Goal: Feedback & Contribution: Submit feedback/report problem

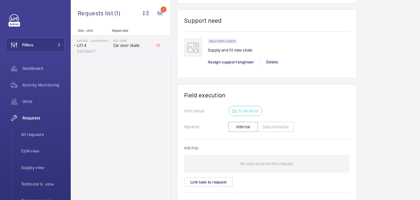
scroll to position [92, 0]
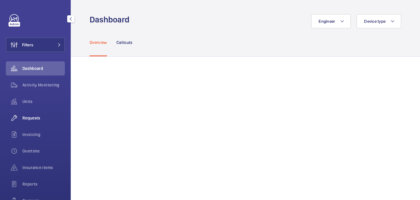
click at [35, 117] on span "Requests" at bounding box center [43, 118] width 42 height 6
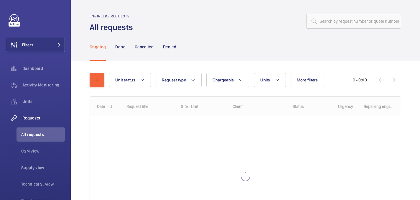
click at [371, 12] on wm-front-admin-header "Engineers requests All requests" at bounding box center [246, 16] width 350 height 33
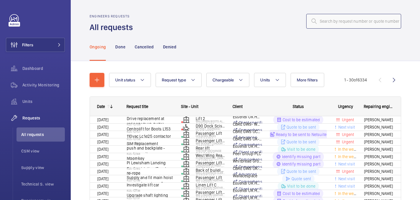
click at [359, 21] on input "text" at bounding box center [354, 21] width 95 height 15
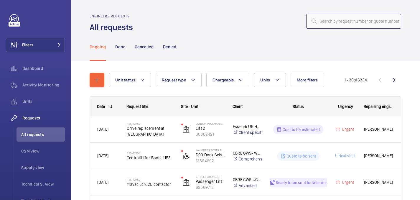
paste input "R25-11702"
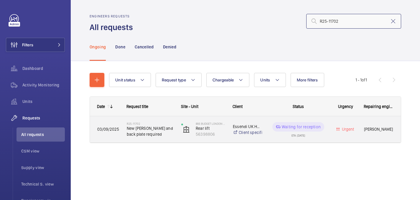
type input "R25-11702"
click at [154, 130] on span "New kone pressel and back plate required" at bounding box center [150, 131] width 47 height 12
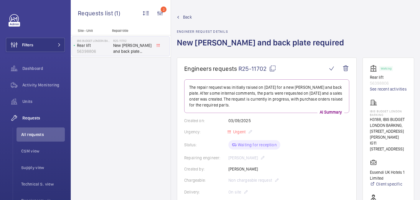
click at [270, 71] on mat-icon at bounding box center [272, 68] width 7 height 7
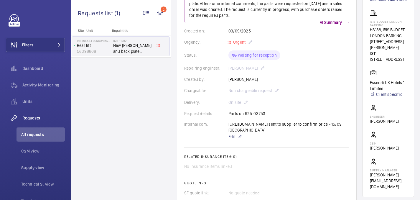
scroll to position [90, 0]
drag, startPoint x: 373, startPoint y: 26, endPoint x: 405, endPoint y: 32, distance: 33.0
click at [405, 32] on wm-front-card "Working Rear lift 56398806 See recent activities IBIS BUDGET LONDON BARKING H31…" at bounding box center [389, 82] width 52 height 229
click at [405, 32] on p "H3188, IBIS BUDGET LONDON BARKING, 10 Pepys St" at bounding box center [388, 39] width 37 height 24
drag, startPoint x: 402, startPoint y: 30, endPoint x: 368, endPoint y: 25, distance: 34.9
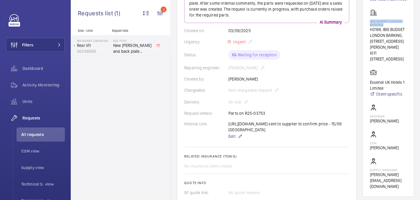
click at [368, 25] on wm-front-card "Working Rear lift 56398806 See recent activities IBIS BUDGET LONDON BARKING H31…" at bounding box center [389, 82] width 52 height 229
copy p "IBIS BUDGET LONDON BARKING"
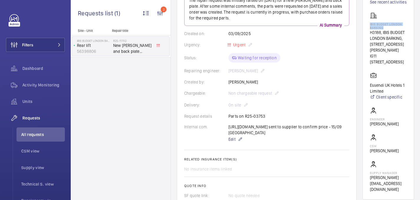
scroll to position [87, 0]
copy p "IBIS BUDGET LONDON BARKING"
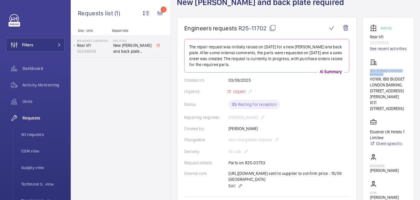
scroll to position [0, 0]
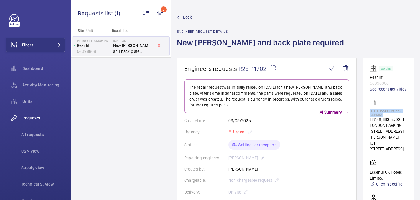
click at [273, 68] on mat-icon at bounding box center [272, 68] width 7 height 7
copy p "IBIS BUDGET LONDON BARKING"
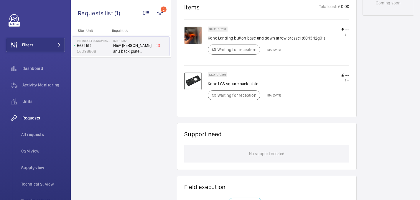
scroll to position [369, 0]
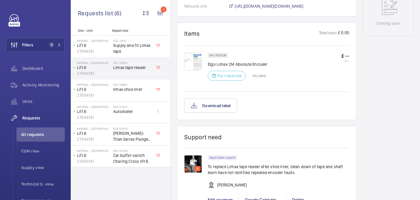
scroll to position [325, 0]
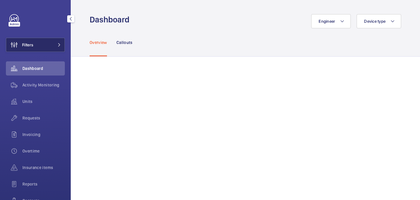
click at [48, 41] on button "Filters" at bounding box center [35, 45] width 59 height 14
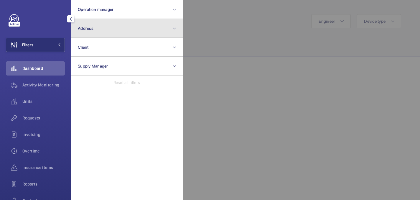
click at [94, 29] on button "Address" at bounding box center [127, 28] width 112 height 19
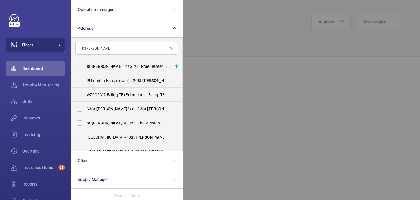
type input "st mary"
click at [114, 64] on span "St Mary Hospital - Praed St reet, LONDON W2 1NY" at bounding box center [127, 66] width 81 height 6
click at [86, 64] on input "St Mary Hospital - Praed St reet, LONDON W2 1NY" at bounding box center [80, 66] width 12 height 12
checkbox input "true"
click at [257, 40] on div at bounding box center [393, 100] width 420 height 200
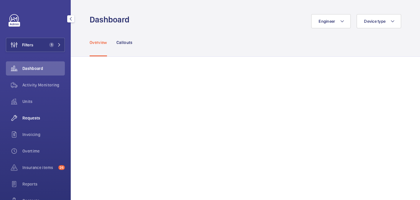
drag, startPoint x: 32, startPoint y: 115, endPoint x: 47, endPoint y: 112, distance: 15.3
click at [32, 115] on span "Requests" at bounding box center [43, 118] width 42 height 6
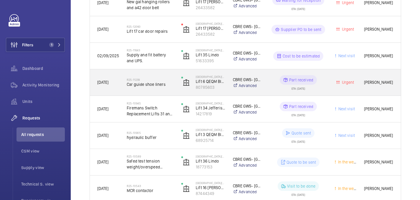
scroll to position [136, 0]
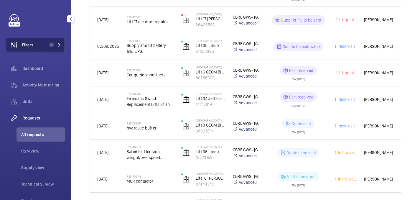
click at [53, 41] on button "Filters 1" at bounding box center [35, 45] width 59 height 14
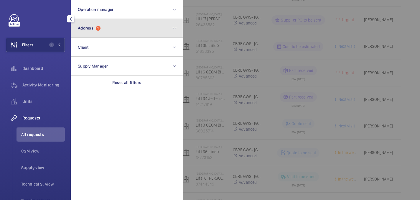
click at [123, 35] on button "Address 1" at bounding box center [127, 28] width 112 height 19
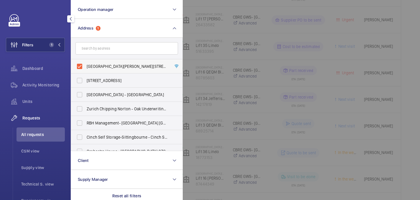
click at [104, 64] on span "St Mary Hospital - Praed Street, LONDON W2 1NY" at bounding box center [127, 66] width 81 height 6
click at [86, 64] on input "St Mary Hospital - Praed Street, LONDON W2 1NY" at bounding box center [80, 66] width 12 height 12
checkbox input "false"
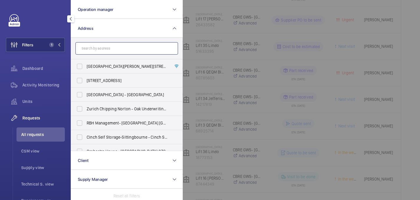
scroll to position [66, 0]
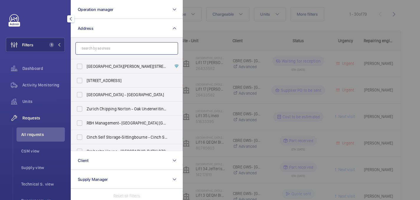
click at [100, 49] on input "text" at bounding box center [127, 48] width 103 height 12
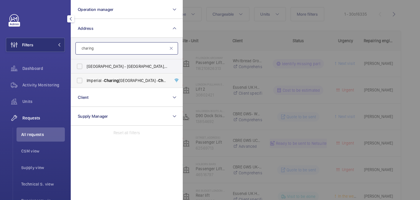
type input "charing"
click at [114, 77] on label "Imperial - Charing Cross Hospital - Charing Cross Hospital, LONDON W6 8RF" at bounding box center [122, 80] width 103 height 14
click at [86, 77] on input "Imperial - Charing Cross Hospital - Charing Cross Hospital, LONDON W6 8RF" at bounding box center [80, 81] width 12 height 12
checkbox input "true"
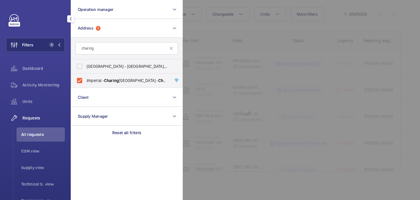
click at [199, 32] on div at bounding box center [393, 100] width 420 height 200
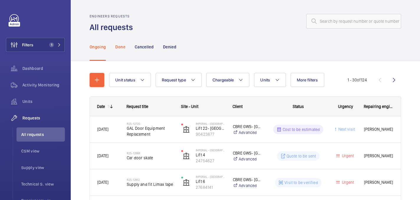
click at [119, 44] on p "Done" at bounding box center [120, 47] width 10 height 6
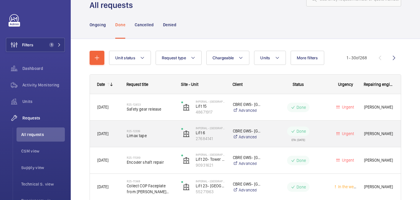
scroll to position [24, 0]
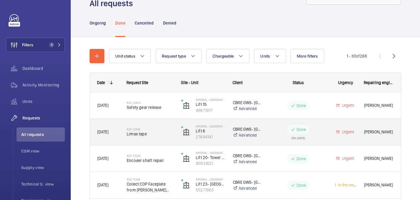
click at [157, 137] on span "Limax tape" at bounding box center [150, 134] width 47 height 6
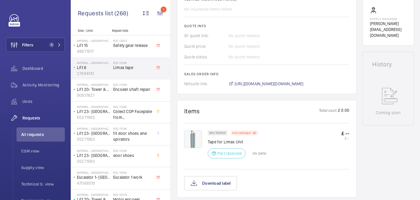
scroll to position [236, 0]
click at [195, 137] on img at bounding box center [193, 138] width 18 height 18
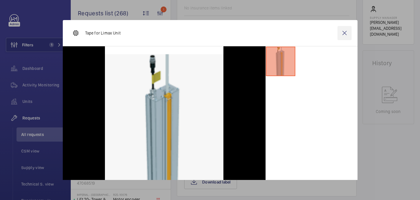
click at [346, 32] on wm-front-icon-button at bounding box center [345, 33] width 14 height 14
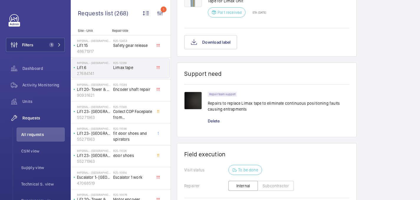
scroll to position [378, 0]
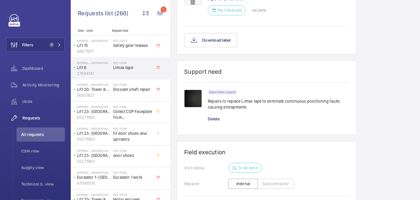
click at [243, 104] on p "Repairs to replace Limax tape to eliminate continuous positioning faults causin…" at bounding box center [279, 104] width 142 height 12
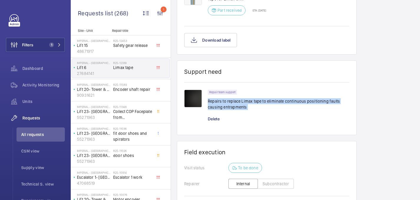
click at [243, 104] on p "Repairs to replace Limax tape to eliminate continuous positioning faults causin…" at bounding box center [279, 104] width 142 height 12
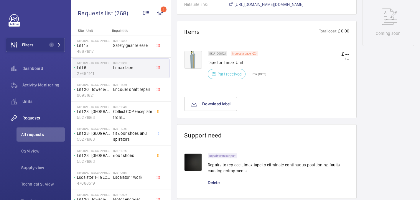
scroll to position [299, 0]
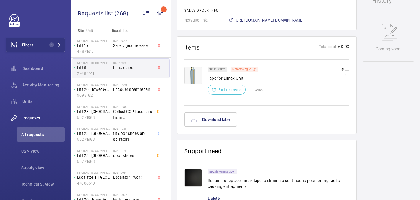
click at [183, 69] on wm-front-card "Items Total cost: £ 0.00 SKU 1008121 Non catalogue Tape for Limax Unit Part rec…" at bounding box center [267, 85] width 180 height 98
click at [190, 69] on img at bounding box center [193, 76] width 18 height 18
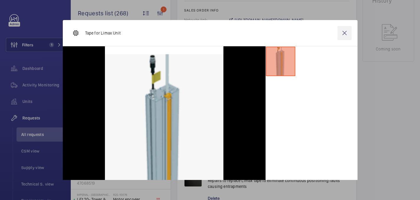
click at [341, 35] on wm-front-icon-button at bounding box center [345, 33] width 14 height 14
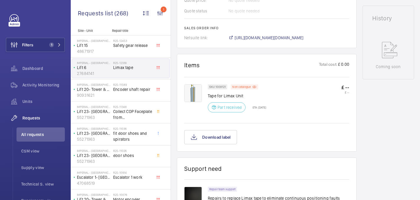
scroll to position [294, 0]
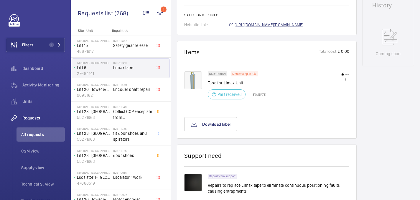
click at [271, 26] on span "https://6461500.app.netsuite.com/app/accounting/transactions/salesord.nl?id=301…" at bounding box center [269, 25] width 69 height 6
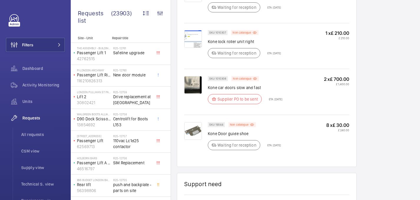
scroll to position [417, 0]
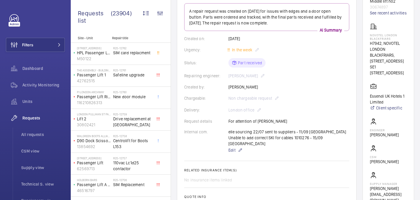
scroll to position [94, 0]
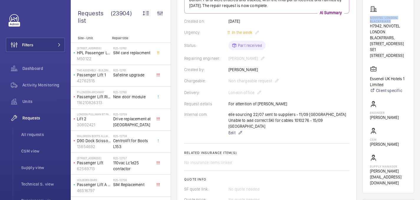
drag, startPoint x: 375, startPoint y: 24, endPoint x: 400, endPoint y: 28, distance: 25.7
click at [400, 28] on wm-front-card "Working Middle lift no2 30674897 See recent activities [GEOGRAPHIC_DATA] BLACKF…" at bounding box center [389, 78] width 52 height 229
copy p "NOVOTEL LONDON BLACKFRIARS"
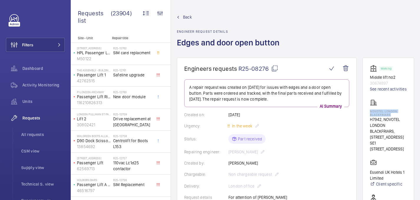
click at [275, 68] on mat-icon at bounding box center [274, 68] width 7 height 7
copy p "NOVOTEL LONDON BLACKFRIARS"
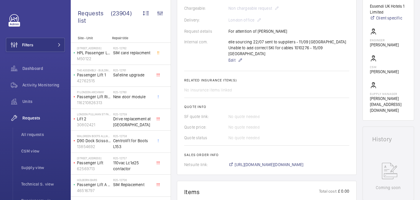
scroll to position [362, 0]
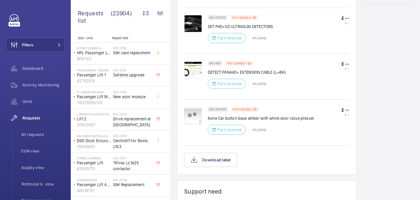
drag, startPoint x: 209, startPoint y: 113, endPoint x: 242, endPoint y: 112, distance: 33.4
click at [242, 115] on p "Kone Car button base amber with white door close pressel" at bounding box center [261, 118] width 106 height 6
drag, startPoint x: 247, startPoint y: 114, endPoint x: 207, endPoint y: 113, distance: 39.5
click at [207, 113] on div "SKU 1010300 Non catalogue Kone Car button base amber with white door close pres…" at bounding box center [266, 125] width 165 height 37
click at [207, 113] on div at bounding box center [196, 123] width 24 height 32
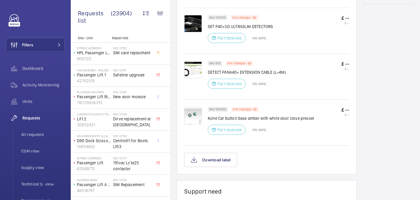
drag, startPoint x: 208, startPoint y: 113, endPoint x: 242, endPoint y: 112, distance: 33.9
click at [235, 115] on p "Kone Car button base amber with white door close pressel" at bounding box center [261, 118] width 106 height 6
drag, startPoint x: 247, startPoint y: 114, endPoint x: 208, endPoint y: 114, distance: 38.9
click at [208, 115] on p "Kone Car button base amber with white door close pressel" at bounding box center [261, 118] width 106 height 6
copy p "Kone Car button base"
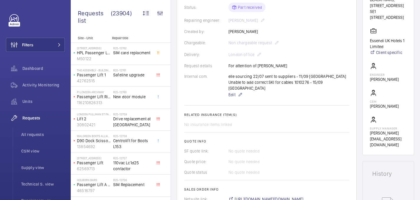
scroll to position [339, 0]
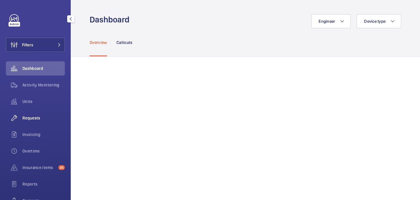
click at [30, 118] on span "Requests" at bounding box center [43, 118] width 42 height 6
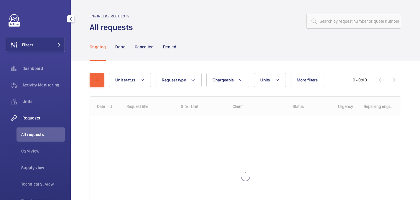
drag, startPoint x: 33, startPoint y: 45, endPoint x: 65, endPoint y: 25, distance: 37.7
click at [33, 45] on span "Filters" at bounding box center [27, 45] width 11 height 6
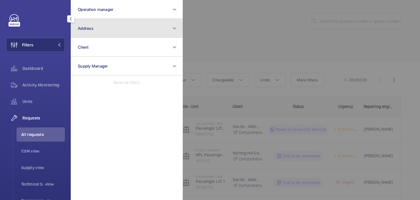
click at [110, 26] on button "Address" at bounding box center [127, 28] width 112 height 19
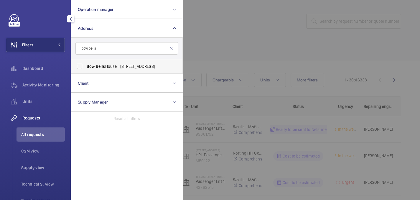
type input "bow bells"
click at [157, 65] on span "Bow Bells House - [STREET_ADDRESS]" at bounding box center [127, 66] width 81 height 6
click at [86, 65] on input "Bow Bells House - 1 Bread St, LONDON EC4M 9BE" at bounding box center [80, 66] width 12 height 12
checkbox input "true"
click at [231, 43] on div at bounding box center [393, 100] width 420 height 200
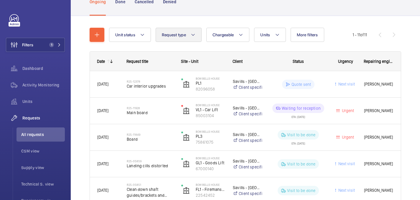
scroll to position [50, 0]
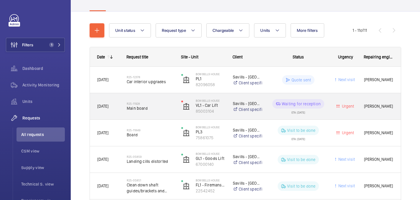
click at [160, 114] on div "R25-11928 Main board" at bounding box center [150, 106] width 47 height 17
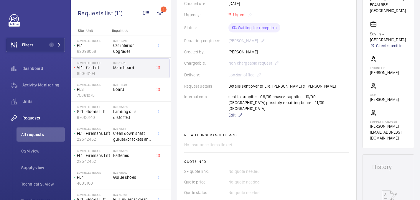
scroll to position [367, 0]
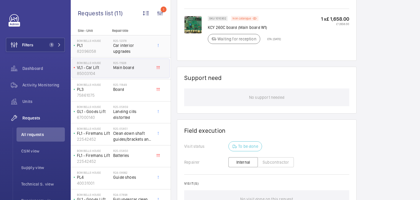
click at [118, 44] on span "Car interior upgrades" at bounding box center [132, 48] width 39 height 12
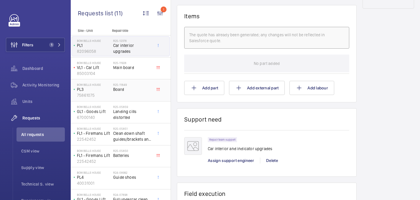
scroll to position [343, 0]
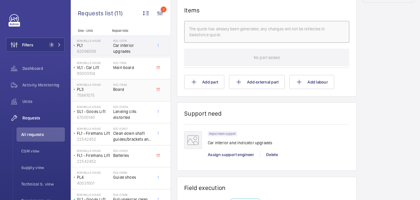
click at [113, 96] on div "Bow Bells House PL3 75861075" at bounding box center [92, 90] width 41 height 19
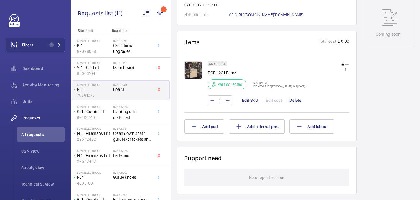
scroll to position [304, 0]
click at [122, 71] on div "R25-11928 Main board" at bounding box center [132, 69] width 39 height 17
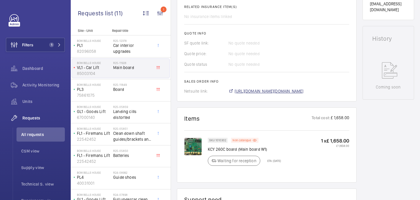
scroll to position [245, 0]
click at [283, 89] on span "https://6461500.app.netsuite.com/app/accounting/transactions/salesord.nl?id=301…" at bounding box center [269, 92] width 69 height 6
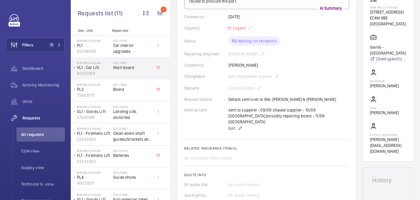
scroll to position [0, 0]
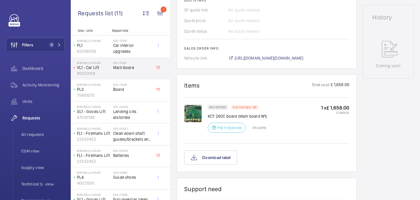
scroll to position [273, 0]
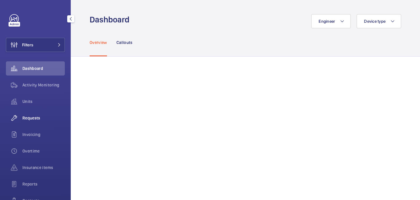
click at [28, 119] on span "Requests" at bounding box center [43, 118] width 42 height 6
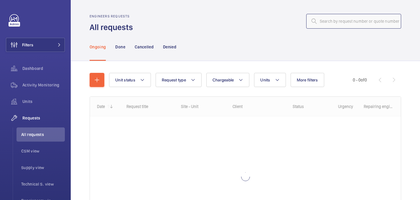
click at [366, 24] on input "text" at bounding box center [354, 21] width 95 height 15
paste input "R25-12040"
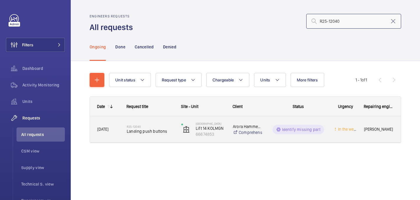
type input "R25-12040"
click at [164, 128] on span "Landing push buttons" at bounding box center [150, 131] width 47 height 6
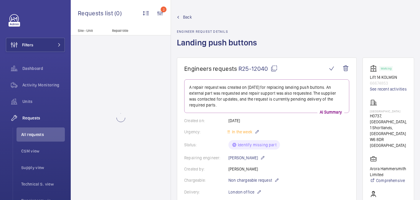
scroll to position [281, 0]
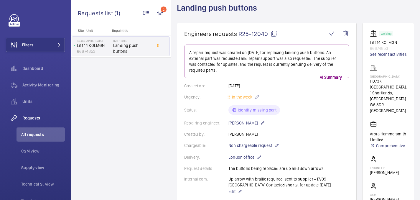
scroll to position [34, 0]
click at [272, 32] on mat-icon at bounding box center [274, 34] width 7 height 7
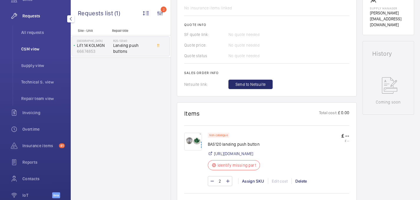
scroll to position [133, 0]
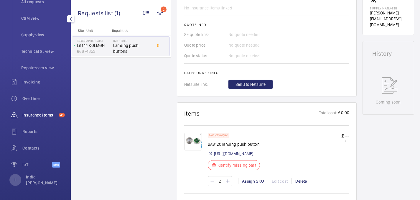
click at [40, 113] on span "Insurance items" at bounding box center [39, 115] width 34 height 6
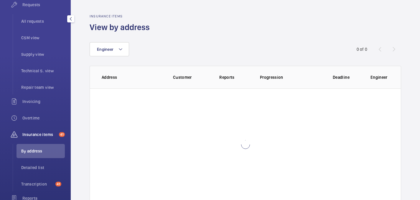
scroll to position [100, 0]
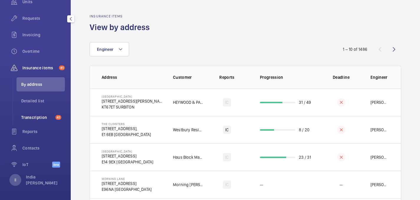
click at [34, 115] on span "Transcription" at bounding box center [37, 117] width 32 height 6
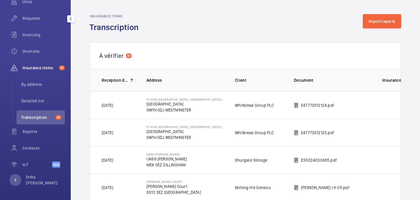
click at [39, 119] on span "Transcription" at bounding box center [37, 117] width 32 height 6
click at [369, 23] on button "Import reports" at bounding box center [382, 21] width 39 height 14
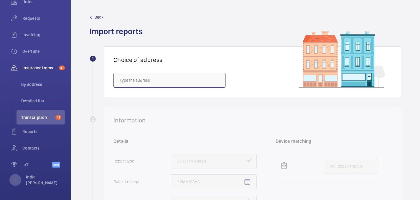
click at [157, 86] on input "text" at bounding box center [170, 80] width 112 height 15
click at [99, 14] on span "Back" at bounding box center [99, 17] width 9 height 6
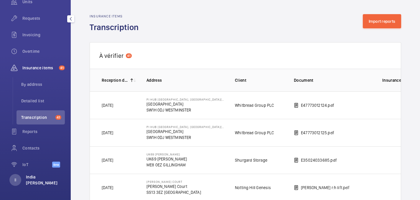
click at [35, 178] on p "India [PERSON_NAME]" at bounding box center [43, 180] width 35 height 12
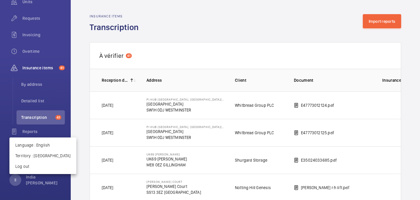
click at [312, 7] on div at bounding box center [210, 100] width 420 height 200
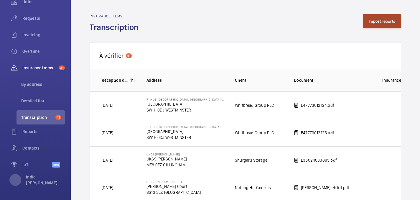
click at [391, 25] on button "Import reports" at bounding box center [382, 21] width 39 height 14
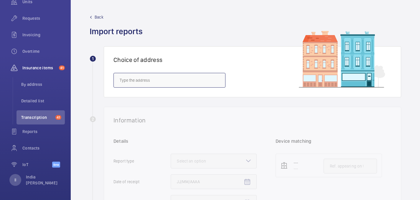
click at [134, 81] on input "text" at bounding box center [170, 80] width 112 height 15
paste input "47-49 HUNTLEY STREET,"
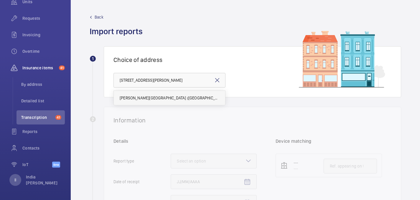
click at [166, 99] on span "Eastman Dental Hospital (UCLH) - 47-49 Huntley Street, LONDON WC1E 6DG" at bounding box center [170, 98] width 100 height 6
type input "Eastman Dental Hospital (UCLH) - 47-49 Huntley Street, LONDON WC1E 6DG"
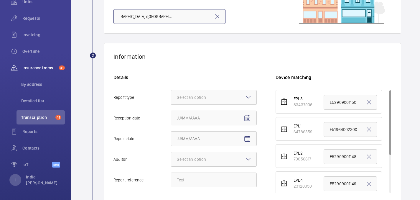
scroll to position [69, 0]
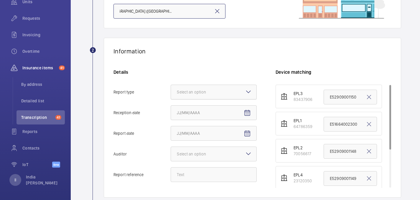
click at [200, 93] on div "Select an option" at bounding box center [199, 92] width 44 height 6
click at [171, 93] on input "Report type Select an option" at bounding box center [171, 92] width 0 height 14
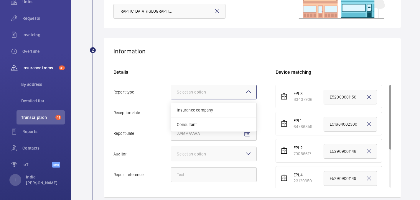
scroll to position [0, 0]
click at [189, 110] on span "Insurance company" at bounding box center [214, 110] width 74 height 6
click at [171, 99] on input "Report type Select an option Insurance company Consultant" at bounding box center [171, 92] width 0 height 14
click at [250, 111] on mat-icon "Open calendar" at bounding box center [247, 112] width 7 height 7
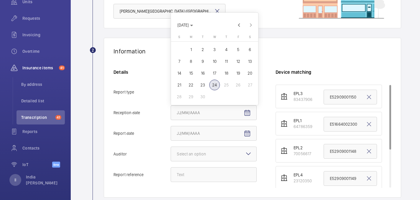
click at [214, 85] on span "24" at bounding box center [214, 85] width 11 height 11
type input "9/24/2025"
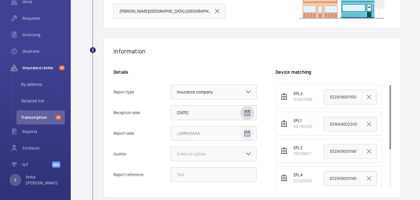
click at [248, 132] on mat-icon "Open calendar" at bounding box center [247, 133] width 7 height 7
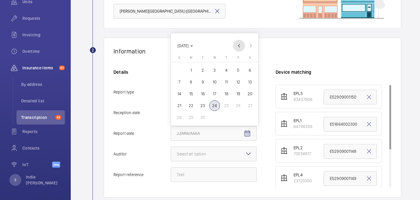
click at [236, 46] on span "Previous month" at bounding box center [239, 46] width 12 height 12
click at [236, 46] on th "Friday F" at bounding box center [238, 47] width 12 height 6
click at [236, 37] on span "Previous month" at bounding box center [239, 34] width 12 height 12
click at [240, 47] on span "Previous month" at bounding box center [239, 46] width 12 height 12
click at [239, 43] on span "Previous month" at bounding box center [239, 46] width 12 height 12
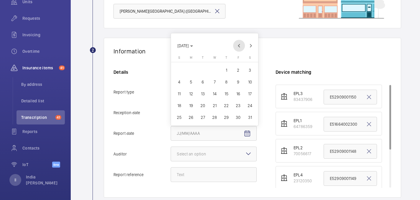
click at [239, 43] on span "Previous month" at bounding box center [239, 46] width 12 height 12
click at [182, 104] on span "23" at bounding box center [179, 105] width 11 height 11
type input "3/23/2025"
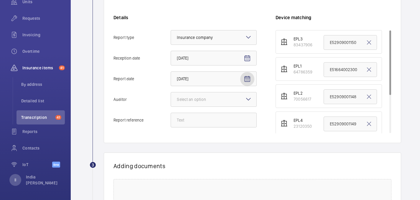
scroll to position [141, 0]
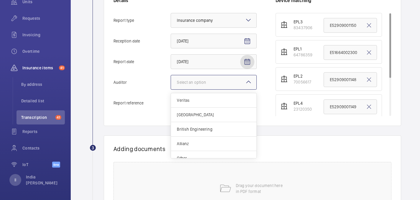
click at [209, 87] on div at bounding box center [214, 82] width 86 height 14
click at [171, 87] on input "Auditor Select an option Veritas Zurich British Engineering Allianz Other" at bounding box center [171, 82] width 0 height 14
click at [195, 141] on span "Allianz" at bounding box center [214, 144] width 74 height 6
click at [171, 89] on input "Auditor Select an option Veritas Zurich British Engineering Allianz Other" at bounding box center [171, 82] width 0 height 14
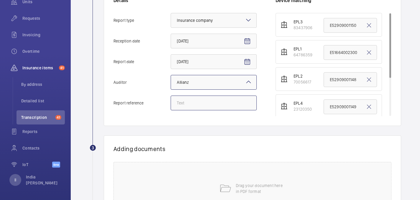
click at [193, 106] on input "Report reference" at bounding box center [214, 103] width 86 height 15
click at [194, 103] on input "Report reference" at bounding box center [214, 103] width 86 height 15
paste input "E51664004069"
type input "E51664004069"
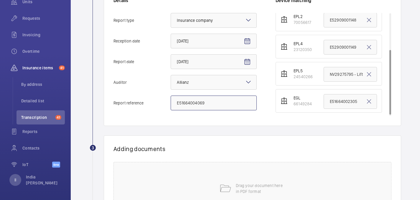
scroll to position [0, 0]
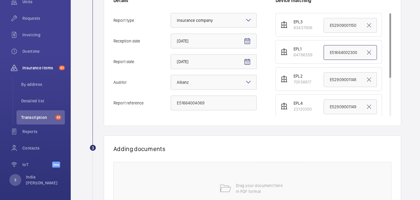
click at [347, 52] on input "E51664002300" at bounding box center [350, 52] width 53 height 15
paste input "E51664004069"
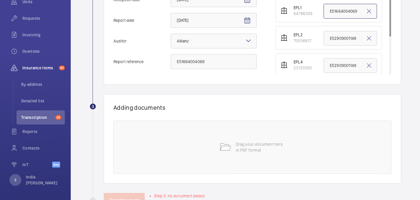
scroll to position [203, 0]
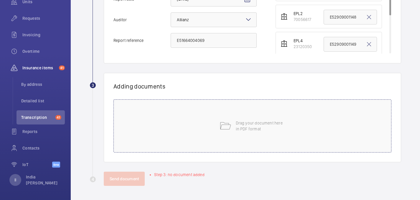
type input "E51664004069"
click at [248, 130] on p "Drag your document here in PDF format" at bounding box center [261, 126] width 50 height 12
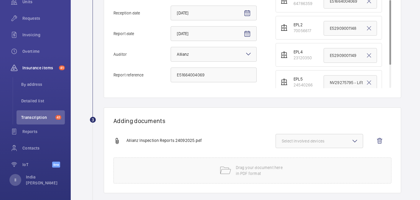
scroll to position [169, 0]
click at [342, 138] on span "Select involved devices" at bounding box center [319, 141] width 75 height 6
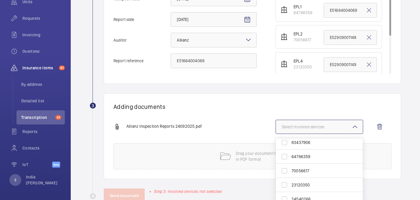
scroll to position [188, 0]
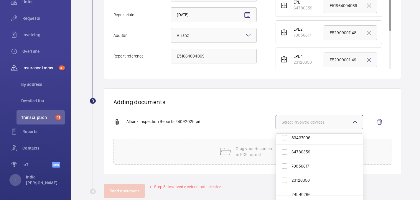
click at [302, 151] on span "64786359" at bounding box center [320, 152] width 57 height 6
click at [291, 151] on input "64786359" at bounding box center [285, 152] width 12 height 12
checkbox input "true"
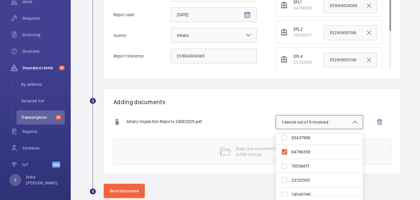
click at [241, 112] on div "Adding documents Allianz Inspection Reports 24092025.pdf 1 device out of 6 invo…" at bounding box center [253, 132] width 298 height 86
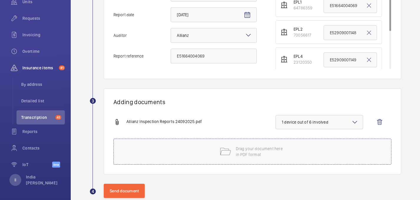
click at [259, 157] on p "Drag your document here in PDF format" at bounding box center [261, 152] width 50 height 12
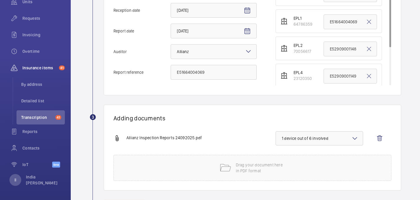
scroll to position [200, 0]
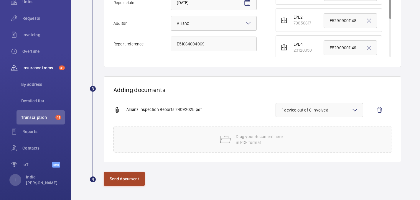
click at [125, 179] on button "Send document" at bounding box center [124, 179] width 41 height 14
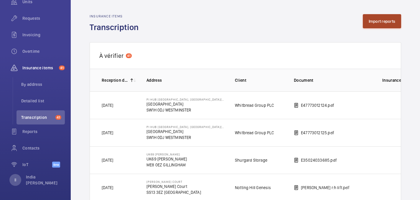
click at [382, 16] on button "Import reports" at bounding box center [382, 21] width 39 height 14
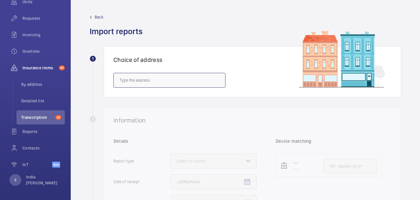
click at [171, 86] on input "text" at bounding box center [170, 80] width 112 height 15
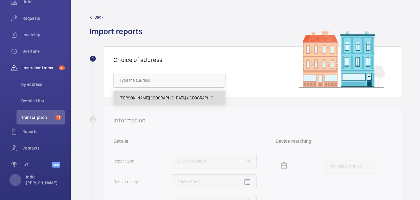
click at [180, 101] on mat-option "Eastman Dental Hospital (UCLH) - 47-49 Huntley Street, LONDON WC1E 6DG" at bounding box center [170, 98] width 112 height 14
type input "Eastman Dental Hospital (UCLH) - 47-49 Huntley Street, LONDON WC1E 6DG"
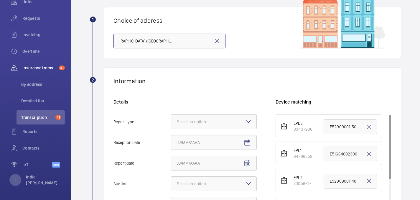
scroll to position [44, 0]
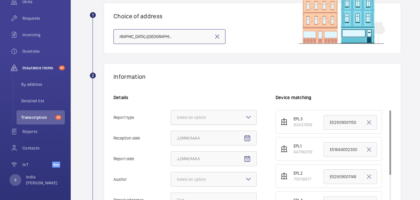
click at [196, 121] on div at bounding box center [214, 117] width 86 height 14
click at [171, 121] on input "Report type Select an option" at bounding box center [171, 117] width 0 height 14
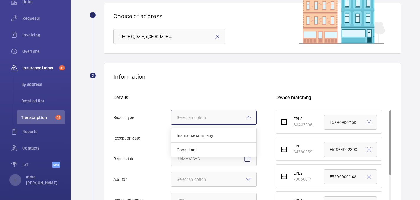
scroll to position [0, 0]
click at [213, 136] on span "Insurance company" at bounding box center [214, 135] width 74 height 6
click at [171, 124] on input "Report type Select an option Insurance company Consultant" at bounding box center [171, 117] width 0 height 14
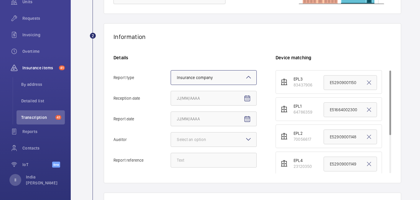
scroll to position [86, 0]
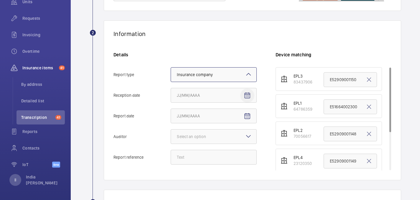
click at [247, 89] on span "Open calendar" at bounding box center [247, 96] width 14 height 14
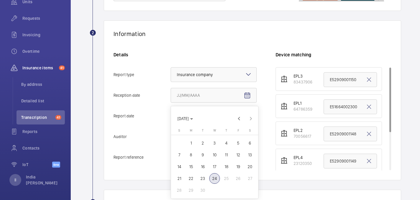
click at [215, 176] on span "24" at bounding box center [214, 178] width 11 height 11
type input "9/24/2025"
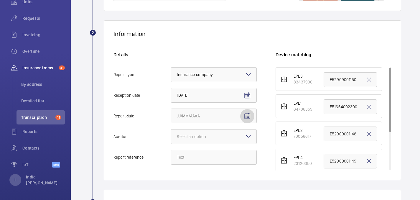
click at [248, 116] on mat-icon "Open calendar" at bounding box center [247, 116] width 7 height 7
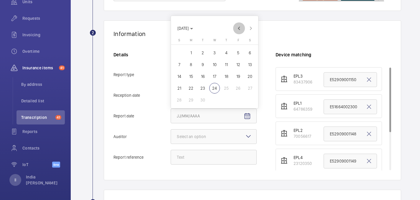
click at [237, 28] on span "Previous month" at bounding box center [239, 28] width 12 height 12
click at [237, 23] on mat-calendar "AUG 2025 AUG 2025 Sunday S Monday M Tuesday T Wednesday W Thursday T Friday F S…" at bounding box center [214, 56] width 87 height 104
click at [237, 18] on span "Previous month" at bounding box center [239, 17] width 12 height 12
click at [240, 30] on span "Previous month" at bounding box center [239, 28] width 12 height 12
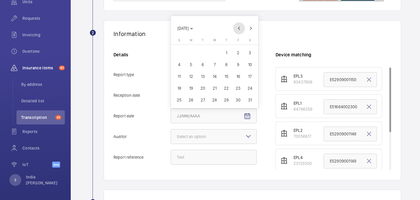
click at [241, 30] on span "Previous month" at bounding box center [239, 28] width 12 height 12
click at [238, 29] on span "Previous month" at bounding box center [239, 28] width 12 height 12
click at [205, 89] on span "25" at bounding box center [203, 88] width 11 height 11
type input "3/25/2025"
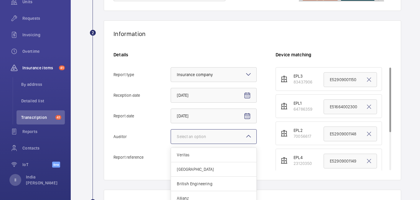
click at [245, 135] on mat-icon at bounding box center [248, 136] width 7 height 7
click at [171, 135] on input "Auditor Select an option Veritas Zurich British Engineering Allianz Other" at bounding box center [171, 137] width 0 height 14
click at [187, 189] on span "Allianz" at bounding box center [214, 191] width 74 height 6
click at [171, 144] on input "Auditor Select an option Veritas Zurich British Engineering Allianz Other" at bounding box center [171, 137] width 0 height 14
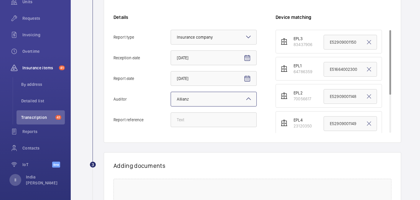
scroll to position [124, 0]
click at [205, 120] on input "Report reference" at bounding box center [214, 119] width 86 height 15
paste input "E51664004070"
type input "E51664004070"
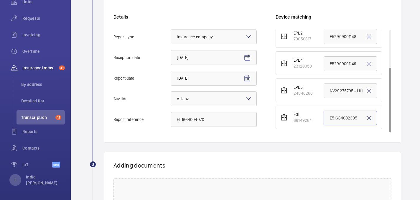
click at [348, 121] on input "E51664002305" at bounding box center [350, 118] width 53 height 15
paste input "E51664004070"
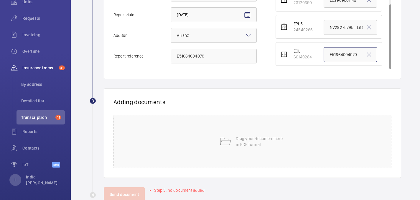
scroll to position [203, 0]
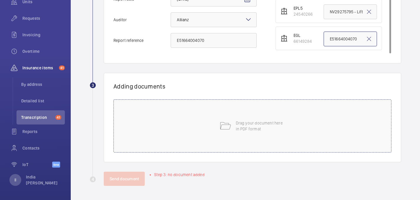
type input "E51664004070"
click at [275, 126] on p "Drag your document here in PDF format" at bounding box center [261, 126] width 50 height 12
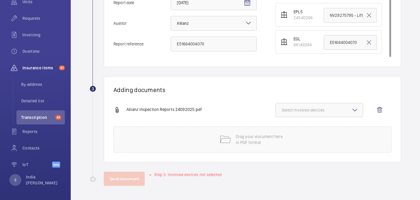
scroll to position [200, 0]
click at [322, 111] on span "Select involved devices" at bounding box center [319, 110] width 75 height 6
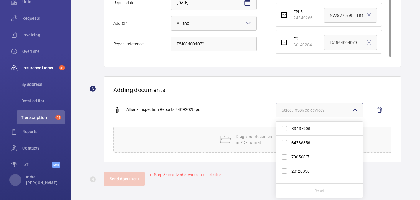
scroll to position [23, 0]
click at [308, 177] on span "66149284" at bounding box center [320, 176] width 57 height 6
click at [291, 177] on input "66149284" at bounding box center [285, 177] width 12 height 12
checkbox input "true"
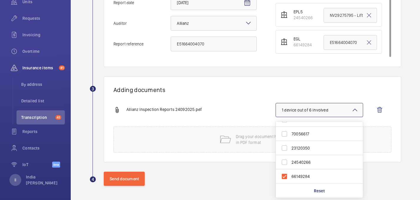
click at [212, 177] on div "Send document" at bounding box center [253, 179] width 298 height 14
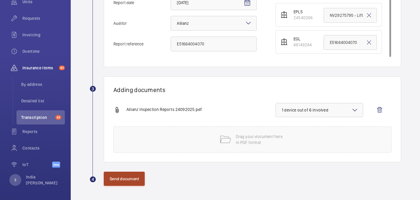
click at [136, 176] on button "Send document" at bounding box center [124, 179] width 41 height 14
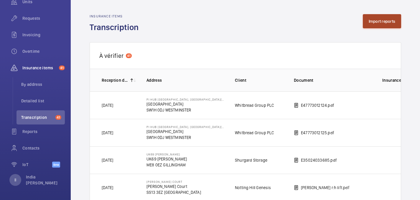
click at [375, 27] on button "Import reports" at bounding box center [382, 21] width 39 height 14
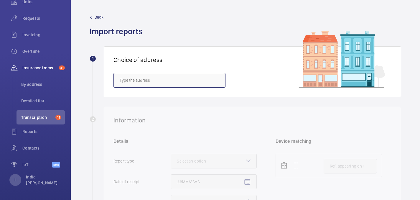
click at [171, 74] on input "text" at bounding box center [170, 80] width 112 height 15
click at [171, 98] on span "Eastman Dental Hospital (UCLH) - 47-49 Huntley Street, LONDON WC1E 6DG" at bounding box center [170, 98] width 100 height 6
type input "Eastman Dental Hospital (UCLH) - 47-49 Huntley Street, LONDON WC1E 6DG"
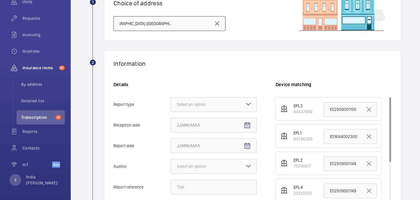
scroll to position [67, 0]
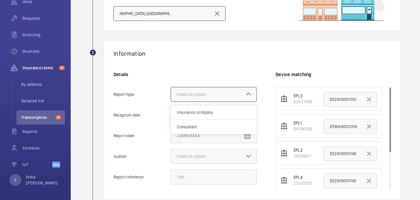
click at [191, 93] on div "Select an option" at bounding box center [199, 94] width 44 height 6
click at [171, 93] on input "Report type Select an option Insurance company Consultant" at bounding box center [171, 94] width 0 height 14
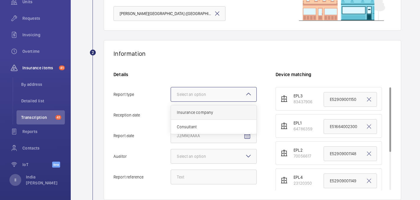
click at [193, 113] on span "Insurance company" at bounding box center [214, 112] width 74 height 6
click at [171, 101] on input "Report type Select an option Insurance company Consultant" at bounding box center [171, 94] width 0 height 14
click at [250, 113] on mat-icon "Open calendar" at bounding box center [247, 115] width 7 height 7
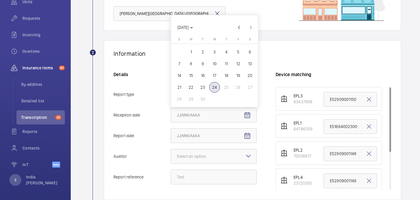
click at [214, 86] on span "24" at bounding box center [214, 87] width 11 height 11
type input "9/24/2025"
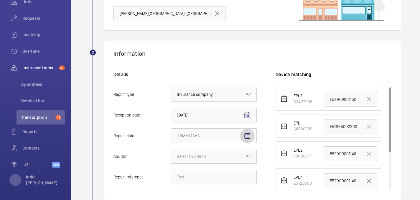
click at [246, 133] on mat-icon "Open calendar" at bounding box center [247, 135] width 7 height 7
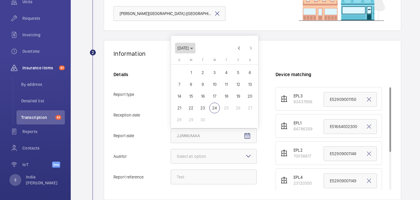
click at [188, 53] on span "Choose month and year" at bounding box center [185, 48] width 20 height 14
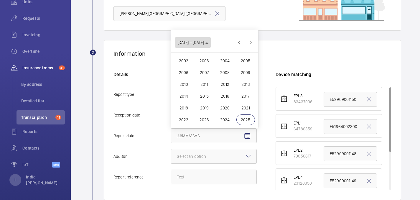
click at [201, 41] on span "2002 – 2025" at bounding box center [193, 42] width 31 height 5
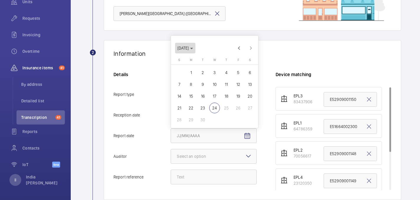
click at [181, 49] on span "SEP 2025" at bounding box center [183, 48] width 11 height 5
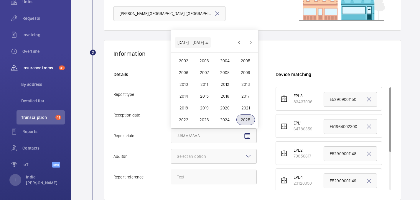
click at [199, 43] on span "2002 – 2025" at bounding box center [191, 42] width 27 height 5
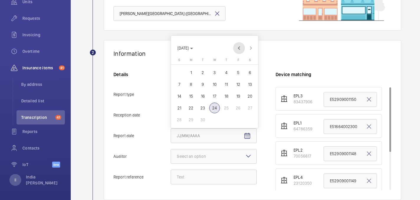
click at [240, 46] on span "Previous month" at bounding box center [239, 48] width 12 height 12
click at [240, 46] on mat-calendar "AUG 2025 AUG 2025 Sunday S Monday M Tuesday T Wednesday W Thursday T Friday F S…" at bounding box center [214, 76] width 87 height 104
click at [237, 33] on span "Previous month" at bounding box center [239, 36] width 12 height 12
click at [238, 47] on span "Previous month" at bounding box center [239, 48] width 12 height 12
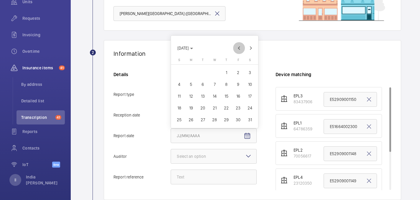
click at [238, 47] on span "Previous month" at bounding box center [239, 48] width 12 height 12
click at [206, 106] on span "25" at bounding box center [203, 108] width 11 height 11
type input "3/25/2025"
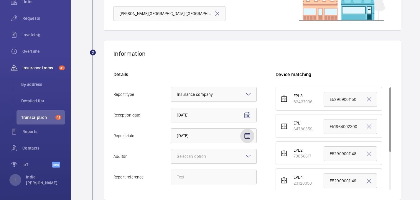
click at [219, 153] on div at bounding box center [214, 156] width 86 height 14
click at [171, 153] on input "Auditor Select an option" at bounding box center [171, 156] width 0 height 14
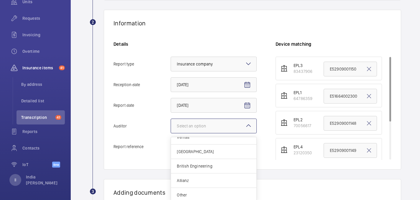
scroll to position [105, 0]
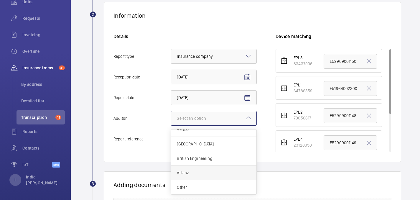
click at [198, 173] on span "Allianz" at bounding box center [214, 173] width 74 height 6
click at [171, 125] on input "Auditor Select an option Veritas Zurich British Engineering Allianz Other" at bounding box center [171, 118] width 0 height 14
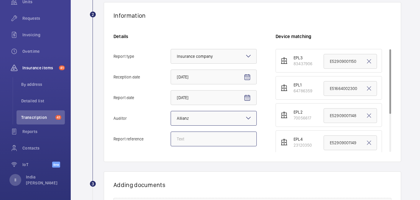
click at [211, 138] on input "Report reference" at bounding box center [214, 139] width 86 height 15
paste input "E51664004071"
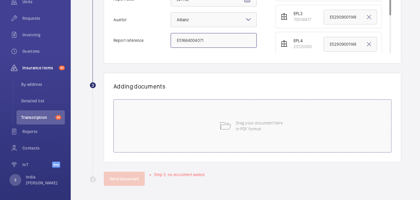
type input "E51664004071"
click at [257, 130] on p "Drag your document here in PDF format" at bounding box center [261, 126] width 50 height 12
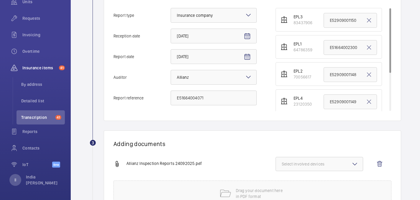
scroll to position [134, 0]
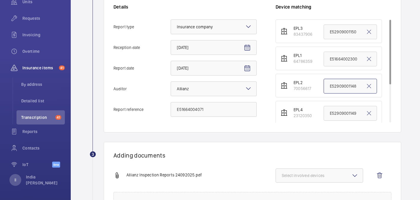
click at [339, 88] on input "E52909001148" at bounding box center [350, 86] width 53 height 15
paste input "E51664004071"
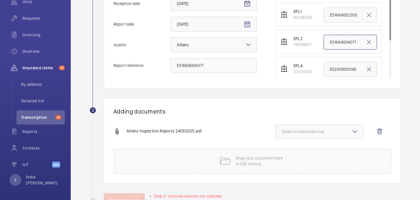
scroll to position [187, 0]
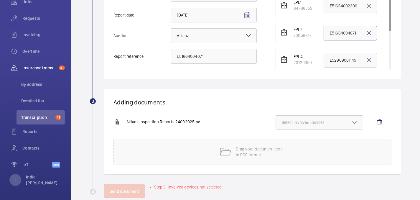
type input "E51664004071"
click at [302, 122] on span "Select involved devices" at bounding box center [319, 122] width 75 height 6
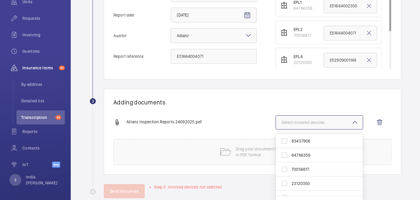
scroll to position [6, 0]
click at [297, 163] on span "70056617" at bounding box center [320, 163] width 57 height 6
click at [291, 163] on input "70056617" at bounding box center [285, 163] width 12 height 12
checkbox input "true"
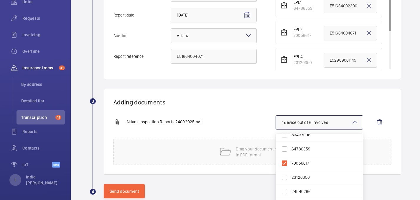
click at [248, 132] on div "Allianz Inspection Reports 24092025.pdf 1 device out of 6 involved 83437906 647…" at bounding box center [250, 127] width 273 height 24
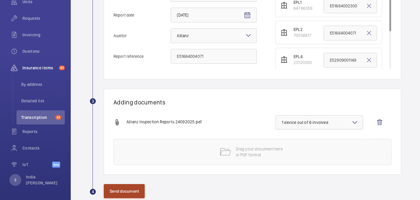
click at [115, 188] on button "Send document" at bounding box center [124, 191] width 41 height 14
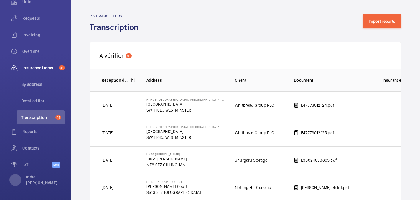
click at [388, 29] on div "Insurance items Transcription Import reports" at bounding box center [246, 23] width 312 height 19
click at [384, 23] on button "Import reports" at bounding box center [382, 21] width 39 height 14
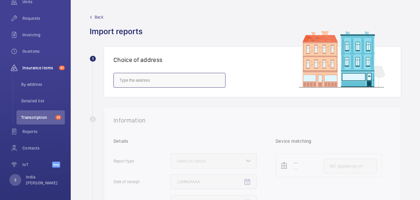
click at [177, 87] on input "text" at bounding box center [170, 80] width 112 height 15
click at [201, 96] on span "Eastman Dental Hospital (UCLH) - 47-49 Huntley Street, LONDON WC1E 6DG" at bounding box center [170, 98] width 100 height 6
type input "Eastman Dental Hospital (UCLH) - 47-49 Huntley Street, LONDON WC1E 6DG"
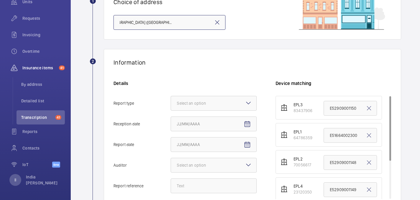
scroll to position [65, 0]
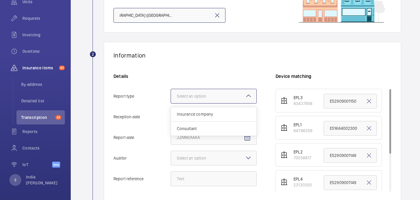
click at [199, 92] on div at bounding box center [214, 96] width 86 height 14
click at [171, 92] on input "Report type Select an option Insurance company Consultant" at bounding box center [171, 96] width 0 height 14
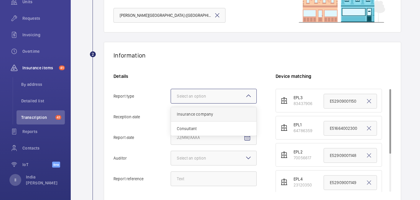
click at [195, 116] on span "Insurance company" at bounding box center [214, 114] width 74 height 6
click at [171, 103] on input "Report type Select an option Insurance company Consultant" at bounding box center [171, 96] width 0 height 14
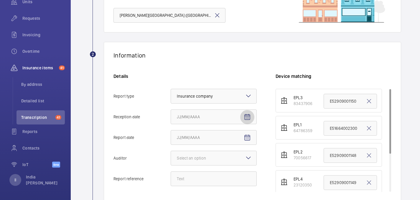
click at [250, 117] on mat-icon "Open calendar" at bounding box center [247, 117] width 7 height 7
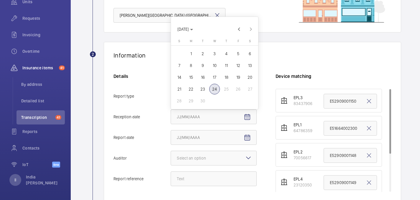
click at [212, 90] on span "24" at bounding box center [214, 89] width 11 height 11
type input "9/24/2025"
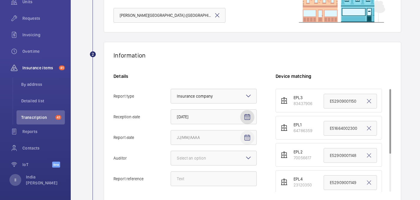
click at [242, 135] on span "Open calendar" at bounding box center [247, 138] width 14 height 14
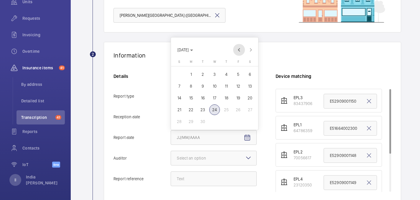
click at [240, 49] on span "Previous month" at bounding box center [239, 50] width 12 height 12
click at [236, 39] on span "Previous month" at bounding box center [239, 38] width 12 height 12
click at [238, 47] on span "Previous month" at bounding box center [239, 50] width 12 height 12
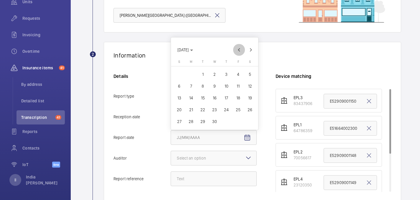
click at [238, 47] on span "Previous month" at bounding box center [239, 50] width 12 height 12
click at [203, 112] on span "25" at bounding box center [203, 109] width 11 height 11
type input "3/25/2025"
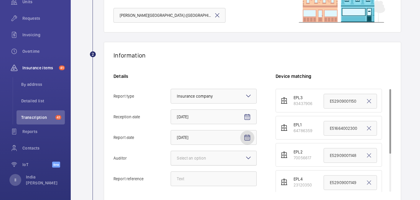
click at [220, 157] on div "Select an option" at bounding box center [199, 158] width 44 height 6
click at [171, 157] on input "Auditor Select an option" at bounding box center [171, 158] width 0 height 14
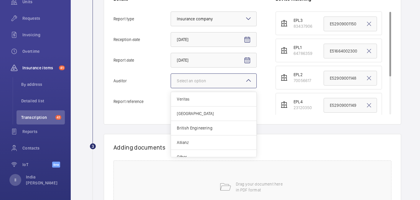
scroll to position [150, 0]
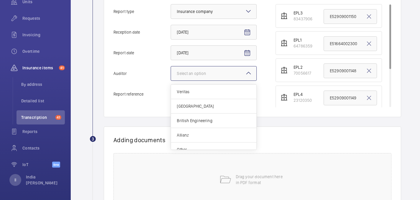
click at [201, 138] on div "Allianz" at bounding box center [214, 135] width 86 height 14
click at [171, 81] on input "Auditor Select an option Veritas Zurich British Engineering Allianz Other" at bounding box center [171, 73] width 0 height 14
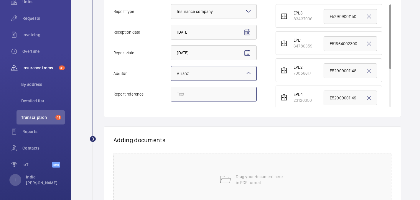
click at [204, 94] on input "Report reference" at bounding box center [214, 94] width 86 height 15
paste input "E51664004072"
type input "E51664004072"
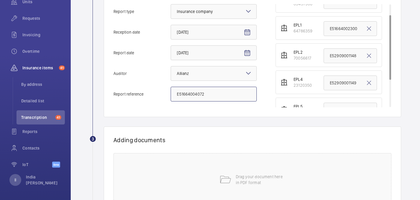
scroll to position [23, 0]
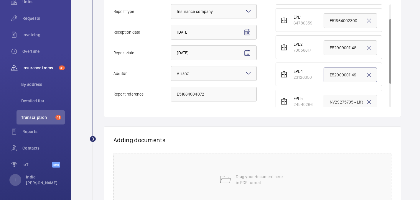
click at [347, 76] on input "E52909001149" at bounding box center [350, 75] width 53 height 15
paste input "E51664004072"
type input "E51664004072"
click at [277, 191] on div "Drag your document here in PDF format" at bounding box center [253, 179] width 278 height 53
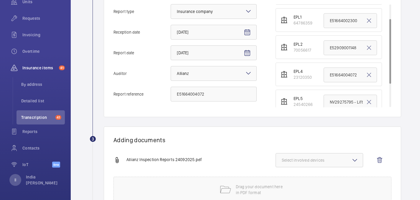
click at [301, 165] on button "Select involved devices" at bounding box center [320, 160] width 88 height 14
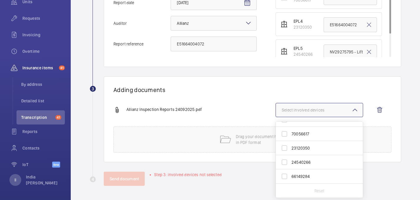
click at [293, 148] on span "23120350" at bounding box center [320, 148] width 57 height 6
click at [291, 148] on input "23120350" at bounding box center [285, 148] width 12 height 12
checkbox input "true"
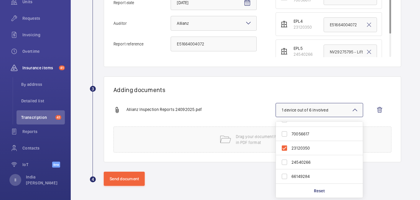
click at [242, 101] on div "Adding documents Allianz Inspection Reports 24092025.pdf 1 device out of 6 invo…" at bounding box center [253, 119] width 298 height 86
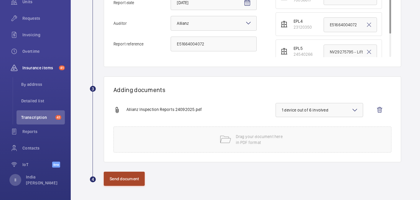
click at [113, 181] on button "Send document" at bounding box center [124, 179] width 41 height 14
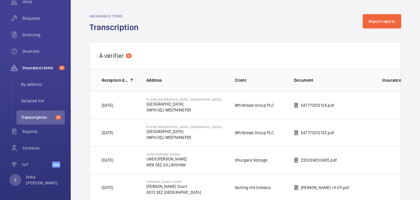
click at [390, 28] on div "Insurance items Transcription Import reports" at bounding box center [246, 23] width 312 height 19
click at [384, 19] on button "Import reports" at bounding box center [382, 21] width 39 height 14
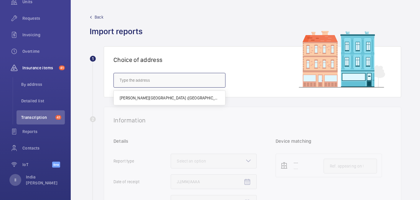
click at [150, 82] on input "text" at bounding box center [170, 80] width 112 height 15
click at [177, 101] on mat-option "Eastman Dental Hospital (UCLH) - 47-49 Huntley Street, LONDON WC1E 6DG" at bounding box center [170, 98] width 112 height 14
type input "Eastman Dental Hospital (UCLH) - 47-49 Huntley Street, LONDON WC1E 6DG"
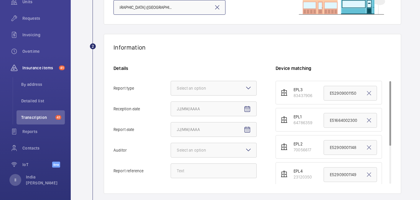
scroll to position [93, 0]
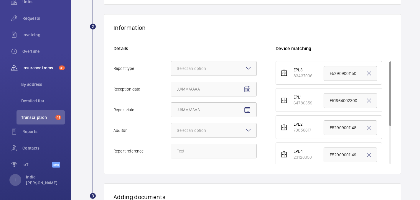
click at [184, 69] on div "Select an option" at bounding box center [199, 68] width 44 height 6
click at [171, 69] on input "Report type Select an option" at bounding box center [171, 68] width 0 height 14
click at [193, 88] on span "Insurance company" at bounding box center [214, 86] width 74 height 6
click at [171, 76] on input "Report type Select an option Insurance company Consultant" at bounding box center [171, 68] width 0 height 14
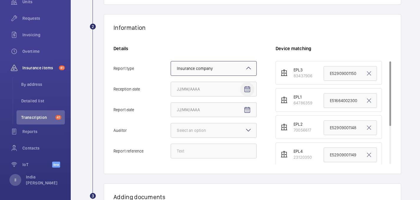
click at [250, 88] on mat-icon "Open calendar" at bounding box center [247, 89] width 7 height 7
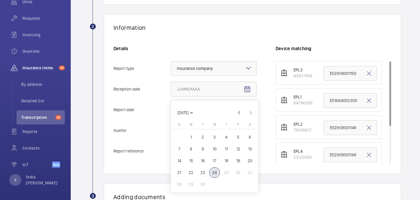
click at [214, 171] on span "24" at bounding box center [214, 172] width 11 height 11
type input "9/24/2025"
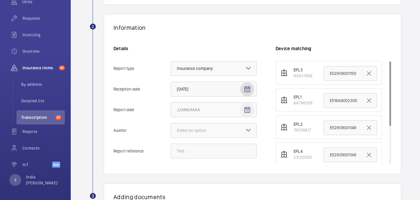
click at [246, 112] on mat-icon "Open calendar" at bounding box center [247, 109] width 7 height 7
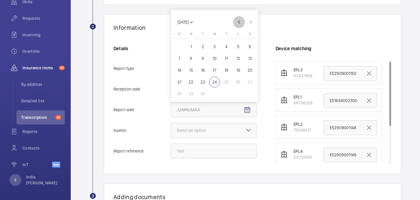
click at [238, 20] on span "Previous month" at bounding box center [239, 22] width 12 height 12
click at [239, 8] on span "Previous month" at bounding box center [239, 10] width 12 height 12
click at [236, 25] on span "Previous month" at bounding box center [239, 22] width 12 height 12
click at [239, 18] on span "Previous month" at bounding box center [239, 22] width 12 height 12
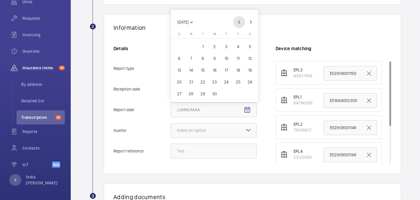
click at [239, 18] on span "Previous month" at bounding box center [239, 22] width 12 height 12
click at [202, 81] on span "25" at bounding box center [203, 82] width 11 height 11
type input "3/25/2025"
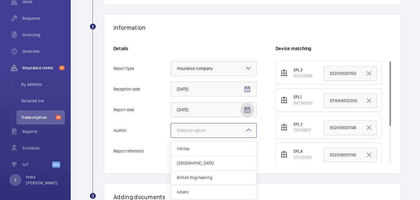
click at [231, 131] on div at bounding box center [214, 130] width 86 height 14
click at [171, 131] on input "Auditor Select an option Veritas Zurich British Engineering Allianz Other" at bounding box center [171, 130] width 0 height 14
click at [209, 188] on div "Allianz" at bounding box center [214, 192] width 86 height 14
click at [171, 137] on input "Auditor Select an option Veritas Zurich British Engineering Allianz Other" at bounding box center [171, 130] width 0 height 14
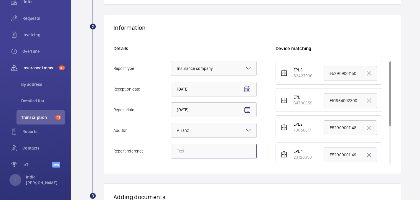
click at [201, 153] on input "Report reference" at bounding box center [214, 151] width 86 height 15
paste input "E51664004073"
type input "E51664004073"
click at [223, 148] on input "E51664004073" at bounding box center [214, 151] width 86 height 15
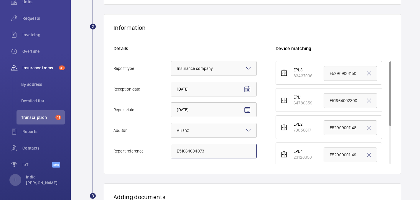
click at [223, 148] on input "E51664004073" at bounding box center [214, 151] width 86 height 15
paste input "E51664004073"
type input "E51664004073"
click at [347, 70] on input "E52909001150" at bounding box center [350, 73] width 53 height 15
click at [345, 72] on input "E52909001150" at bounding box center [350, 73] width 53 height 15
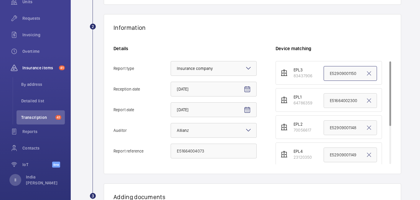
click at [345, 72] on input "E52909001150" at bounding box center [350, 73] width 53 height 15
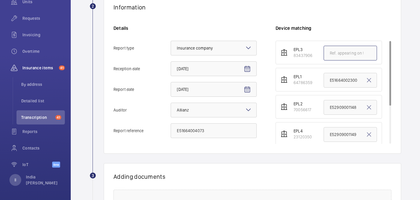
scroll to position [113, 0]
paste input "E51664004073"
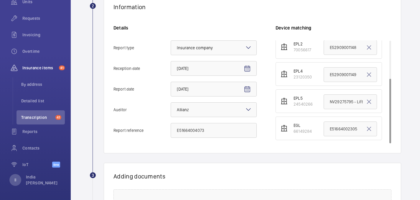
scroll to position [203, 0]
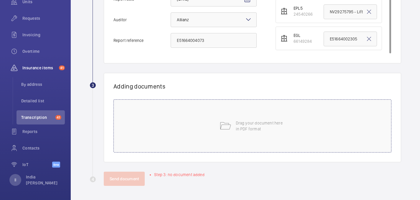
type input "E51664004073"
click at [260, 119] on div "Drag your document here in PDF format" at bounding box center [253, 125] width 278 height 53
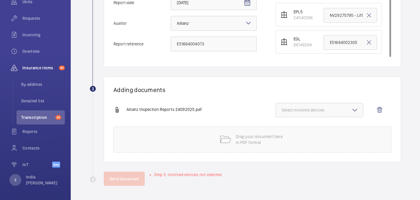
click at [319, 112] on span "Select involved devices" at bounding box center [319, 110] width 75 height 6
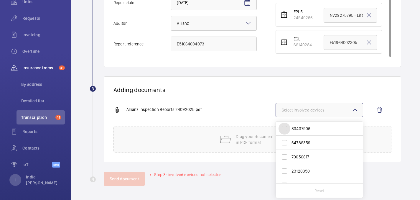
click at [288, 128] on input "83437906" at bounding box center [285, 129] width 12 height 12
checkbox input "true"
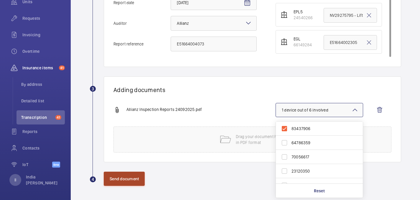
click at [137, 179] on button "Send document" at bounding box center [124, 179] width 41 height 14
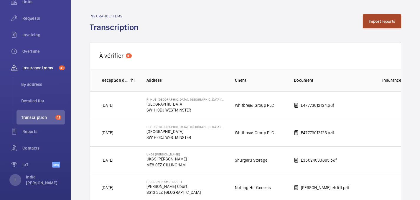
click at [383, 21] on button "Import reports" at bounding box center [382, 21] width 39 height 14
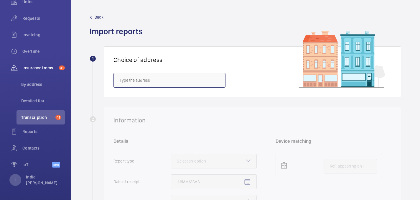
click at [173, 79] on input "text" at bounding box center [170, 80] width 112 height 15
click at [177, 101] on mat-option "Eastman Dental Hospital (UCLH) - 47-49 Huntley Street, LONDON WC1E 6DG" at bounding box center [170, 98] width 112 height 14
type input "Eastman Dental Hospital (UCLH) - 47-49 Huntley Street, LONDON WC1E 6DG"
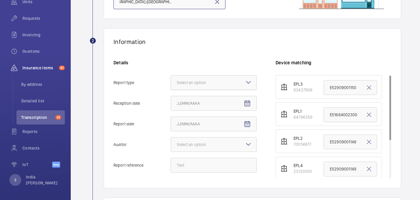
scroll to position [80, 0]
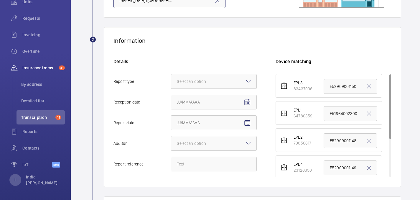
click at [189, 84] on div at bounding box center [214, 81] width 86 height 14
click at [171, 84] on input "Report type Select an option" at bounding box center [171, 81] width 0 height 14
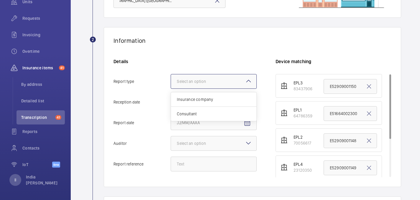
scroll to position [0, 0]
click at [199, 100] on span "Insurance company" at bounding box center [214, 99] width 74 height 6
click at [171, 89] on input "Report type Select an option Insurance company Consultant" at bounding box center [171, 81] width 0 height 14
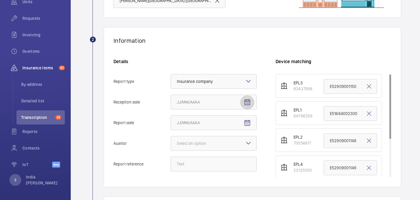
click at [252, 101] on span "Open calendar" at bounding box center [247, 102] width 14 height 14
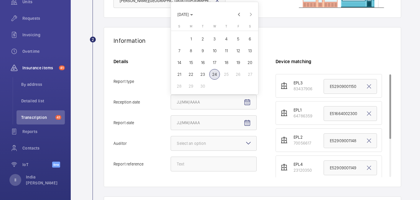
click at [216, 73] on span "24" at bounding box center [214, 74] width 11 height 11
type input "9/24/2025"
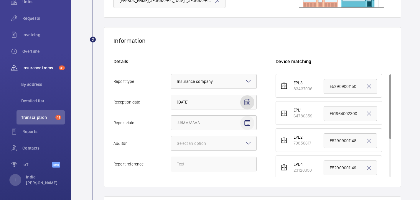
click at [246, 122] on mat-icon "Open calendar" at bounding box center [247, 122] width 7 height 7
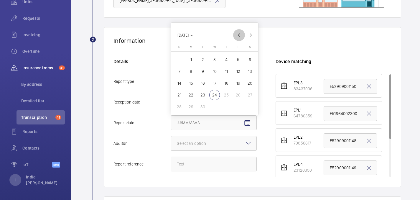
click at [237, 33] on span "Previous month" at bounding box center [239, 35] width 12 height 12
click at [238, 20] on span "Previous month" at bounding box center [239, 23] width 12 height 12
click at [238, 34] on span "Previous month" at bounding box center [239, 35] width 12 height 12
click at [238, 33] on span "Previous month" at bounding box center [239, 35] width 12 height 12
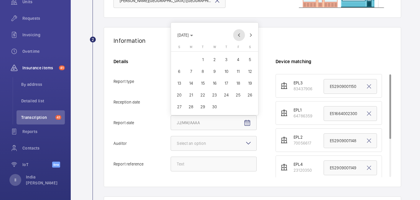
click at [238, 33] on span "Previous month" at bounding box center [239, 35] width 12 height 12
click at [203, 93] on span "25" at bounding box center [203, 95] width 11 height 11
type input "3/25/2025"
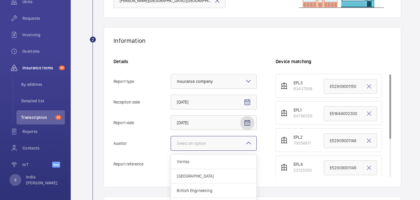
click at [194, 147] on div at bounding box center [214, 143] width 86 height 14
click at [171, 147] on input "Auditor Select an option Veritas Zurich British Engineering Allianz Other" at bounding box center [171, 143] width 0 height 14
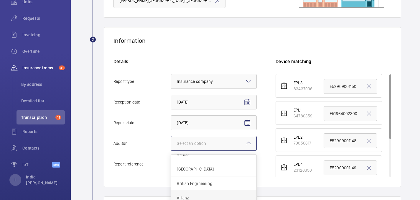
click at [189, 197] on span "Allianz" at bounding box center [214, 198] width 74 height 6
click at [171, 150] on input "Auditor Select an option Veritas Zurich British Engineering Allianz Other" at bounding box center [171, 143] width 0 height 14
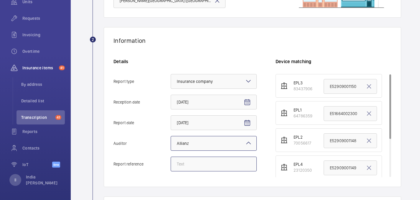
click at [189, 163] on input "Report reference" at bounding box center [214, 164] width 86 height 15
paste input "E51664004074"
type input "E51664004074"
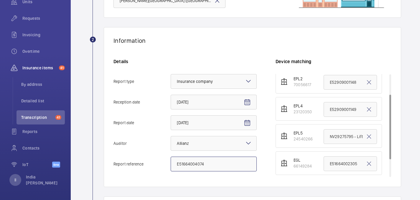
scroll to position [60, 0]
click at [342, 135] on input "NV29275795 - Lift 5" at bounding box center [350, 135] width 53 height 15
paste input "E51664004074"
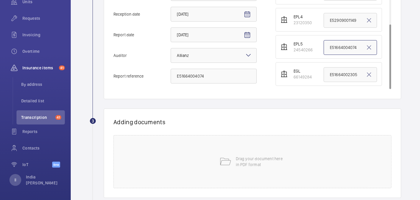
scroll to position [203, 0]
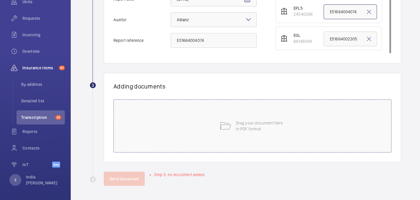
type input "E51664004074"
click at [268, 117] on div "Drag your document here in PDF format" at bounding box center [253, 125] width 278 height 53
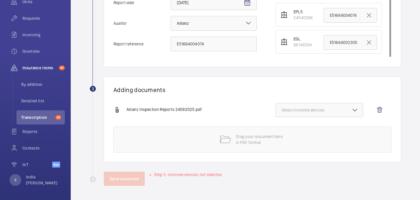
scroll to position [200, 0]
click at [320, 104] on button "Select involved devices" at bounding box center [320, 110] width 88 height 14
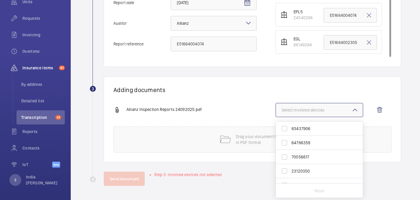
scroll to position [23, 0]
click at [329, 159] on span "24540266" at bounding box center [320, 162] width 57 height 6
click at [290, 163] on input "24540266" at bounding box center [285, 162] width 12 height 12
checkbox input "true"
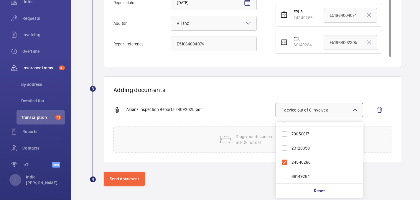
click at [258, 172] on div "Send document" at bounding box center [253, 179] width 298 height 14
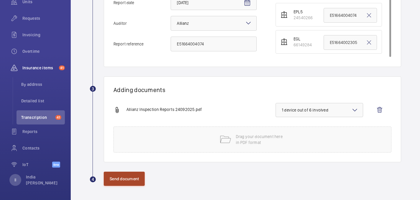
click at [131, 181] on button "Send document" at bounding box center [124, 179] width 41 height 14
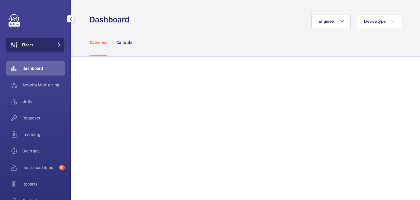
click at [35, 47] on button "Filters" at bounding box center [35, 45] width 59 height 14
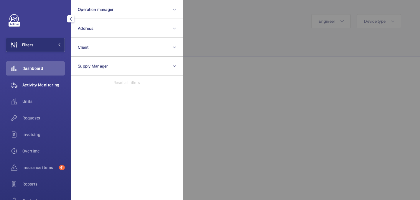
click at [22, 85] on span "Activity Monitoring" at bounding box center [43, 85] width 42 height 6
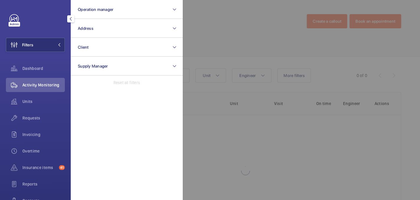
click at [259, 54] on div at bounding box center [393, 100] width 420 height 200
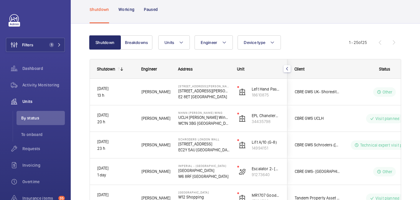
scroll to position [31, 0]
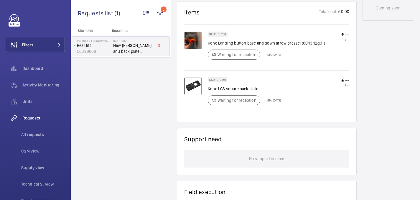
scroll to position [341, 0]
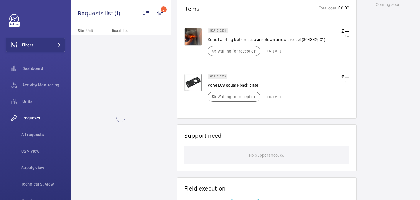
scroll to position [378, 0]
